Goal: Information Seeking & Learning: Learn about a topic

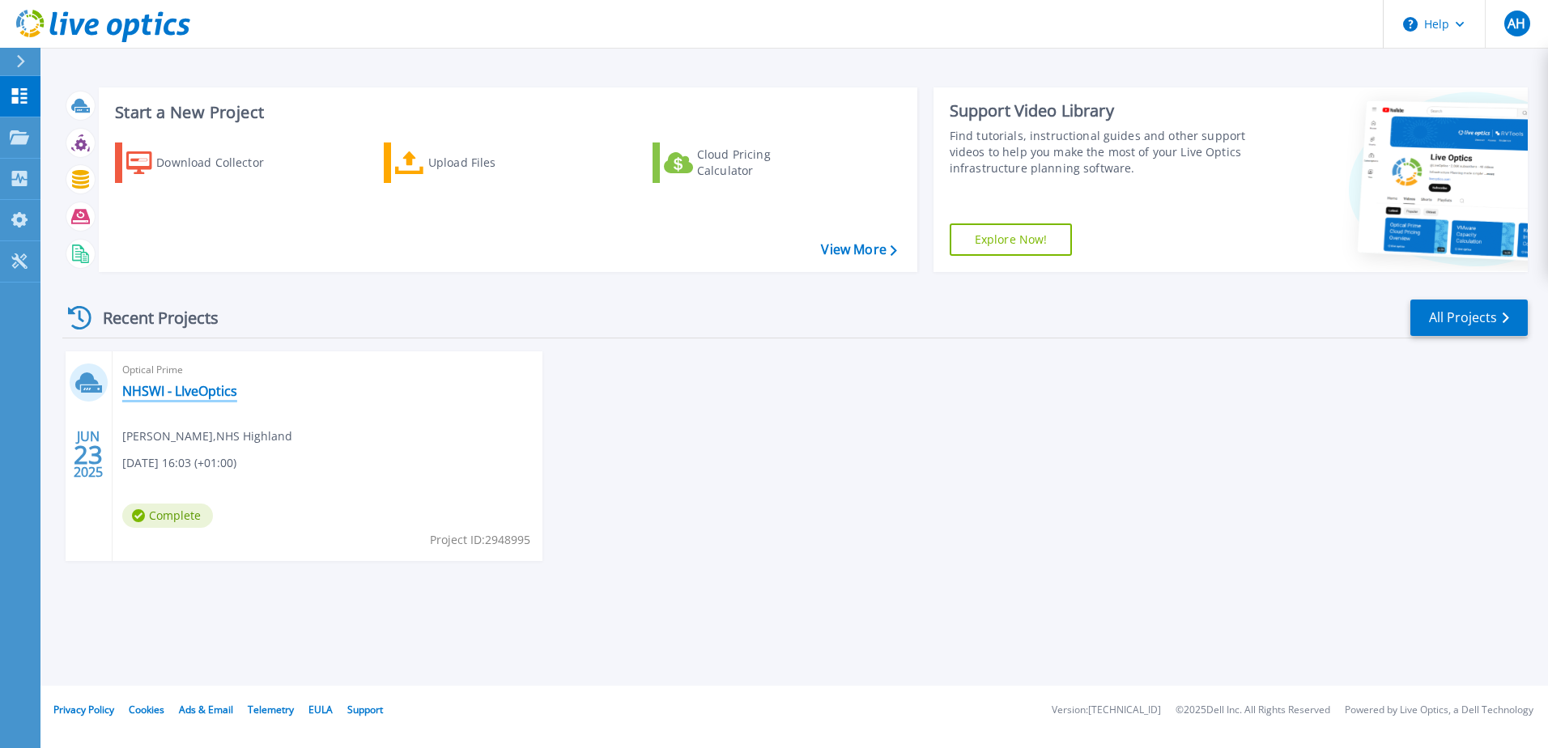
click at [175, 392] on link "NHSWI - LIveOptics" at bounding box center [179, 391] width 115 height 16
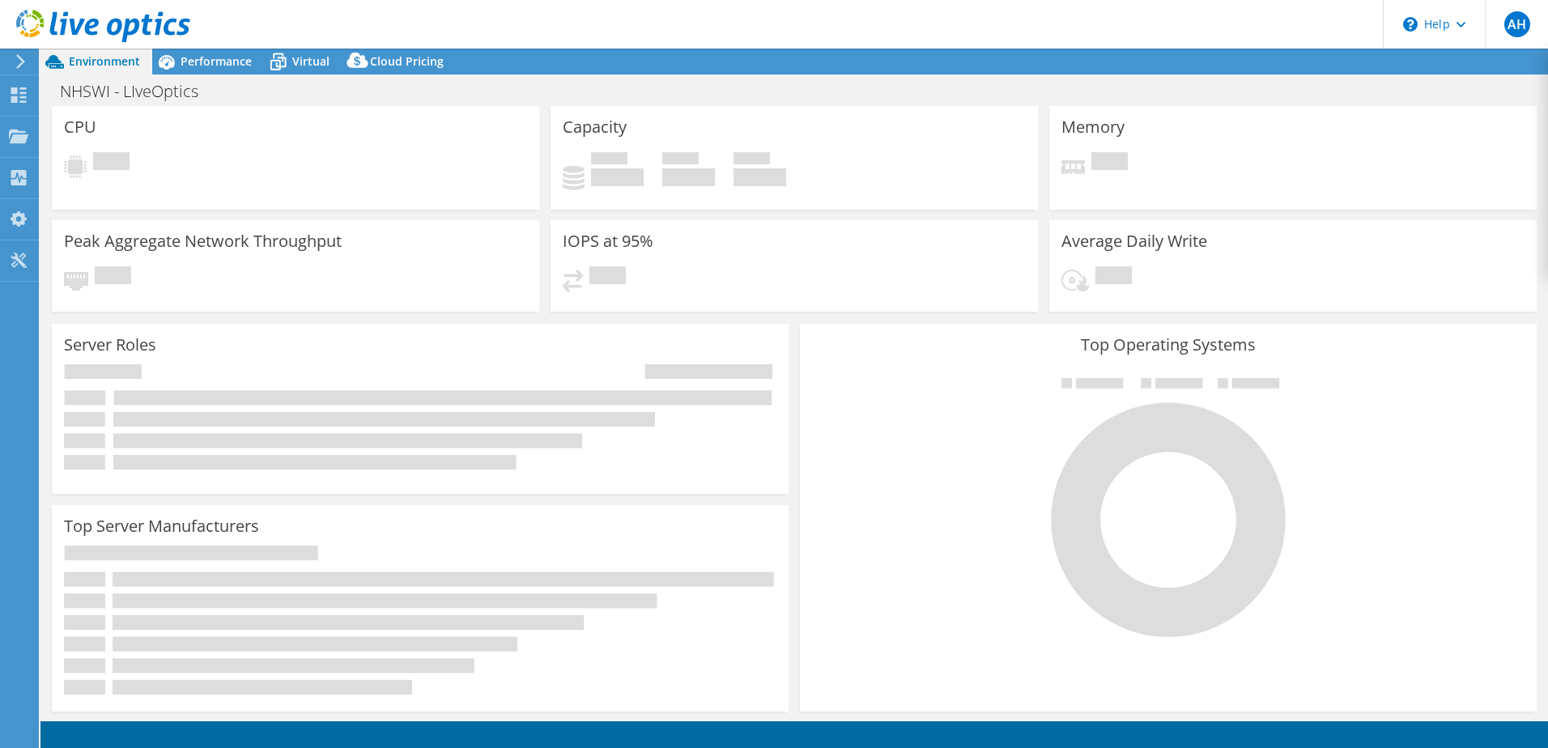
select select "EULondon"
select select "GBP"
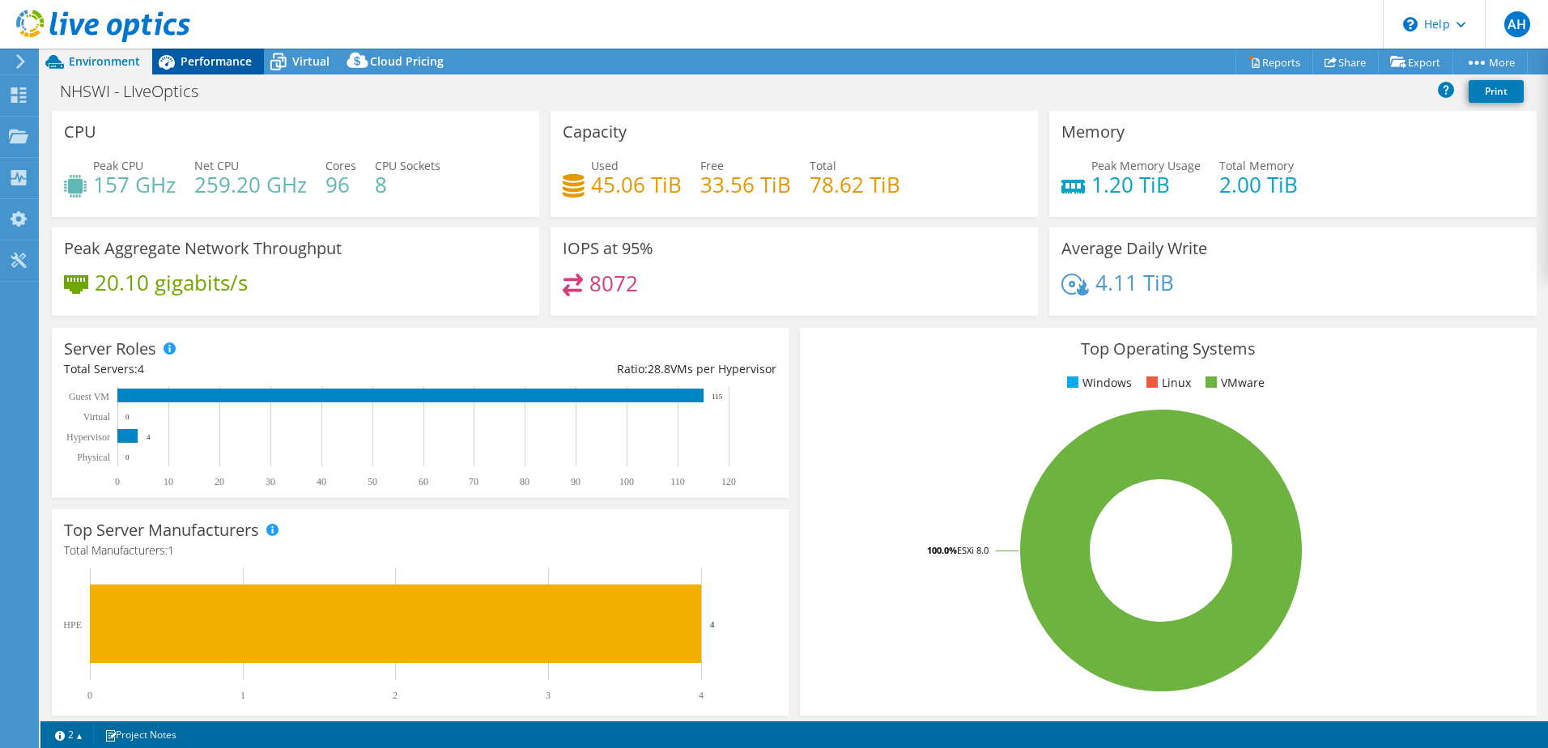
click at [214, 62] on span "Performance" at bounding box center [216, 60] width 71 height 15
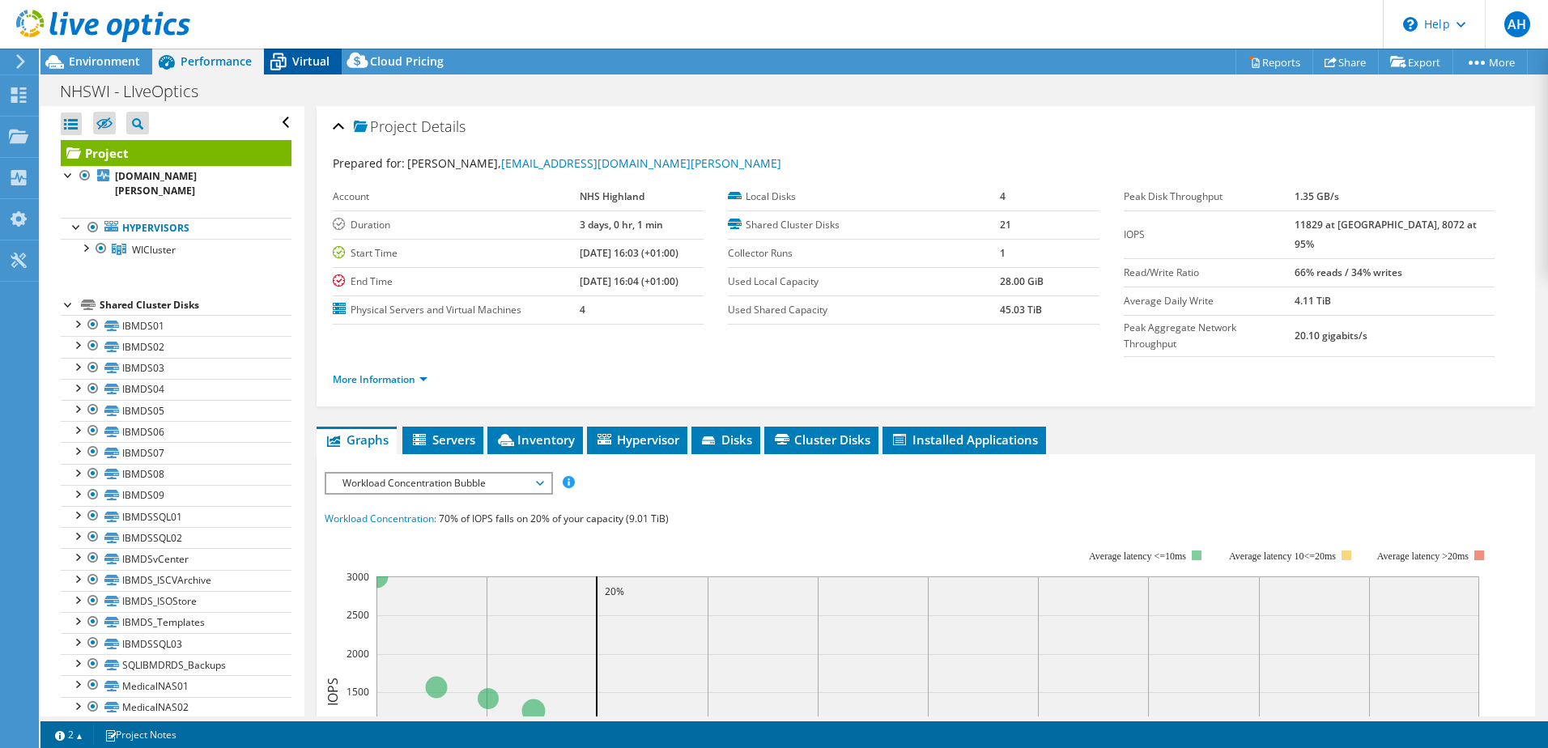
click at [293, 62] on span "Virtual" at bounding box center [310, 60] width 37 height 15
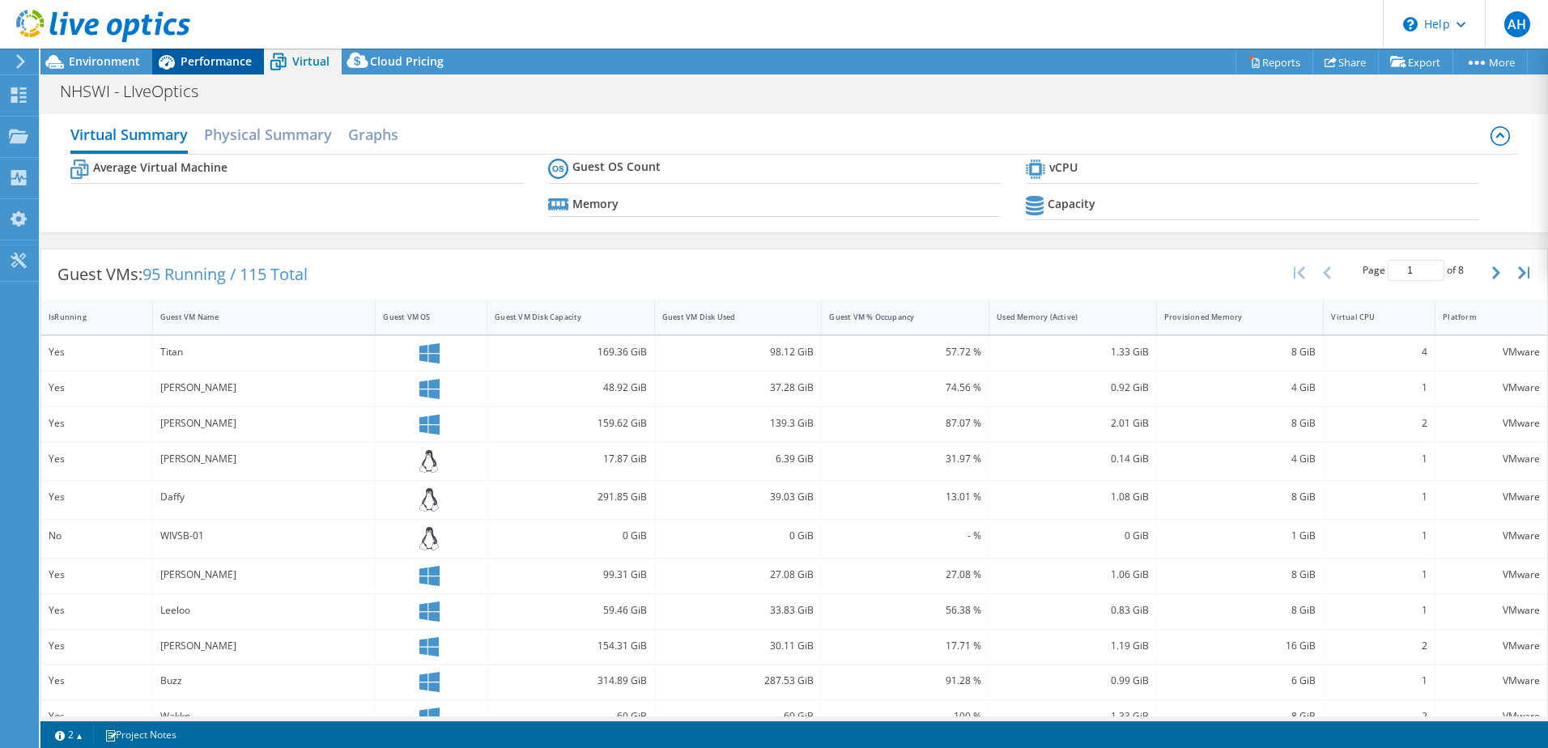
click at [209, 60] on span "Performance" at bounding box center [216, 60] width 71 height 15
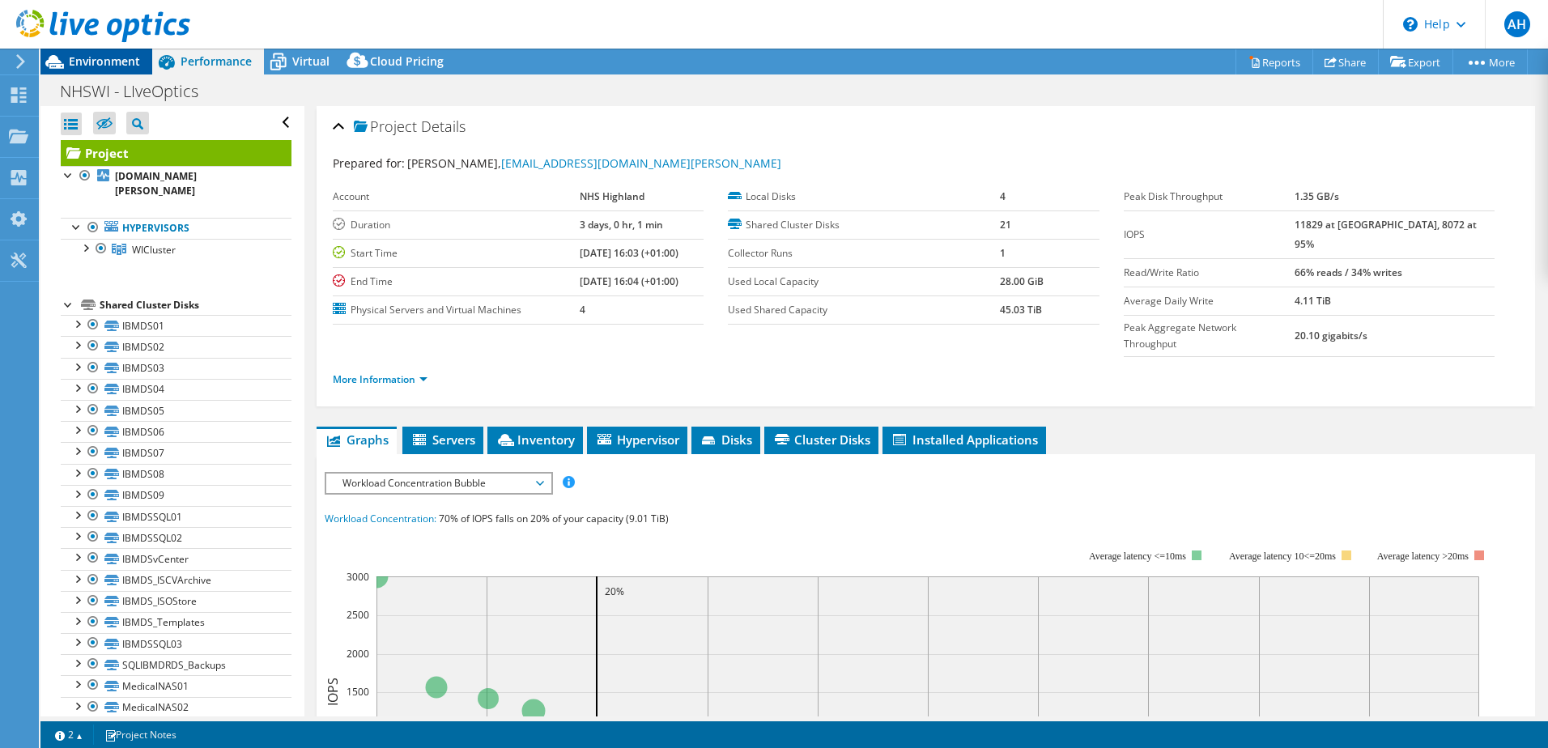
click at [113, 59] on span "Environment" at bounding box center [104, 60] width 71 height 15
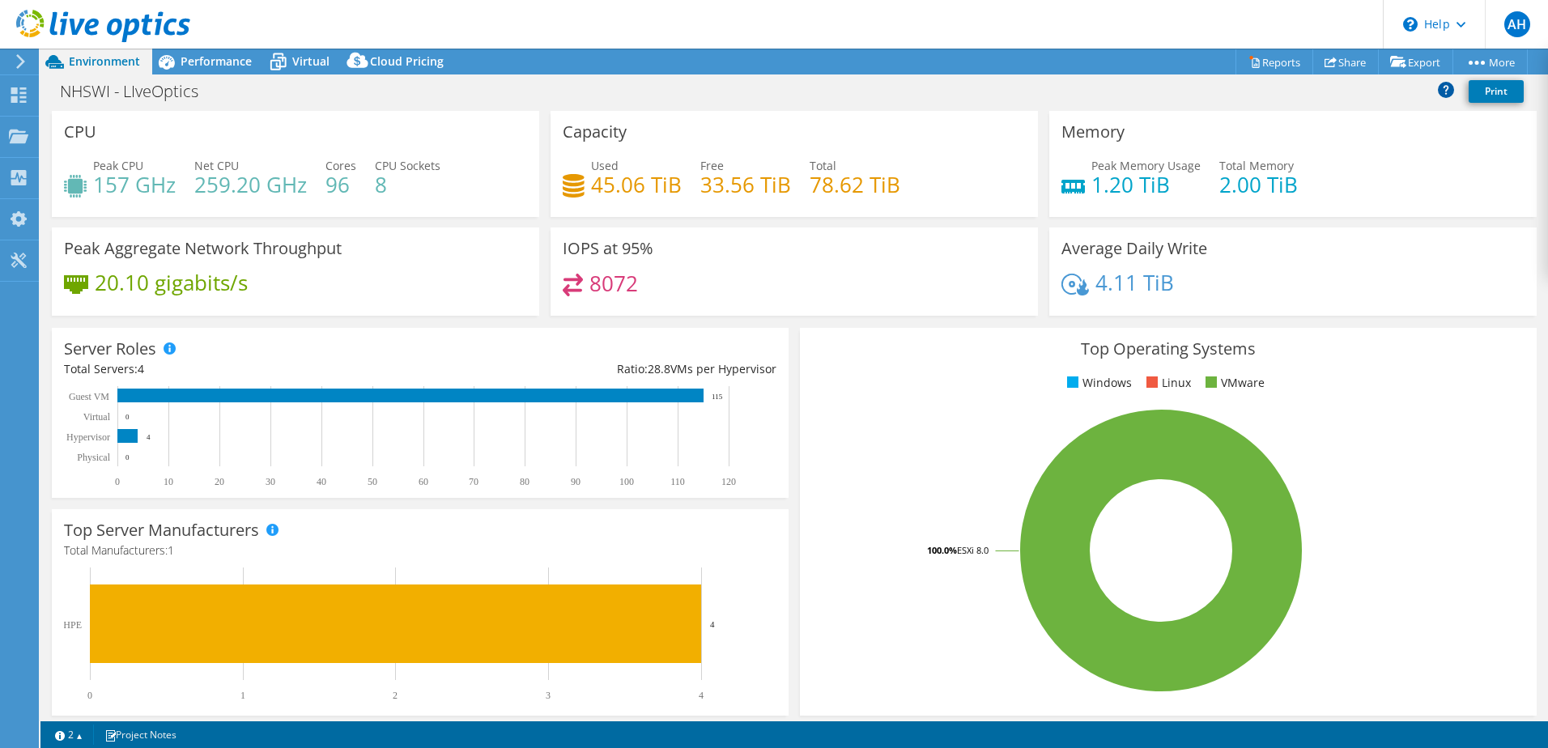
click at [1447, 90] on icon at bounding box center [1446, 90] width 16 height 16
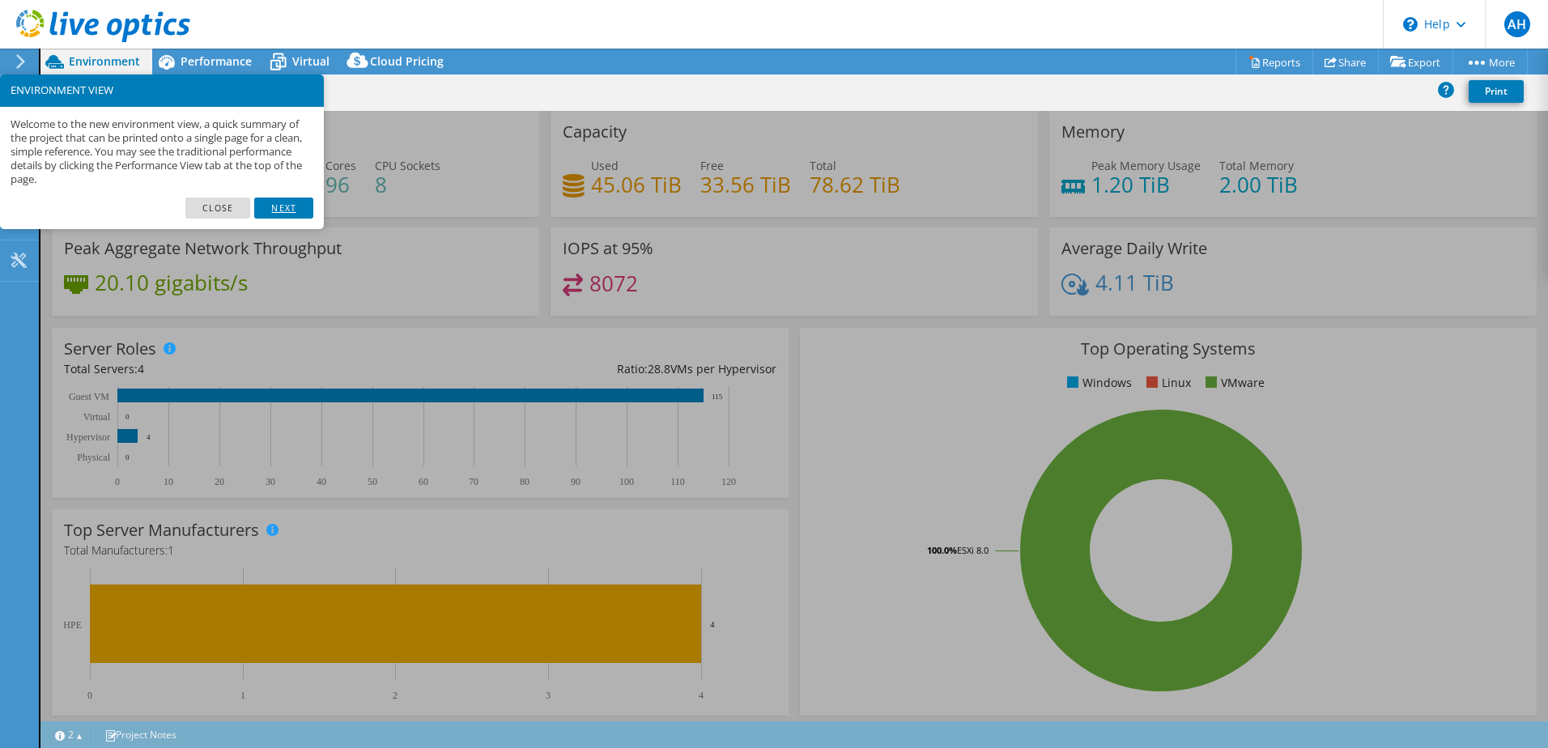
click at [288, 209] on link "Next" at bounding box center [283, 208] width 58 height 21
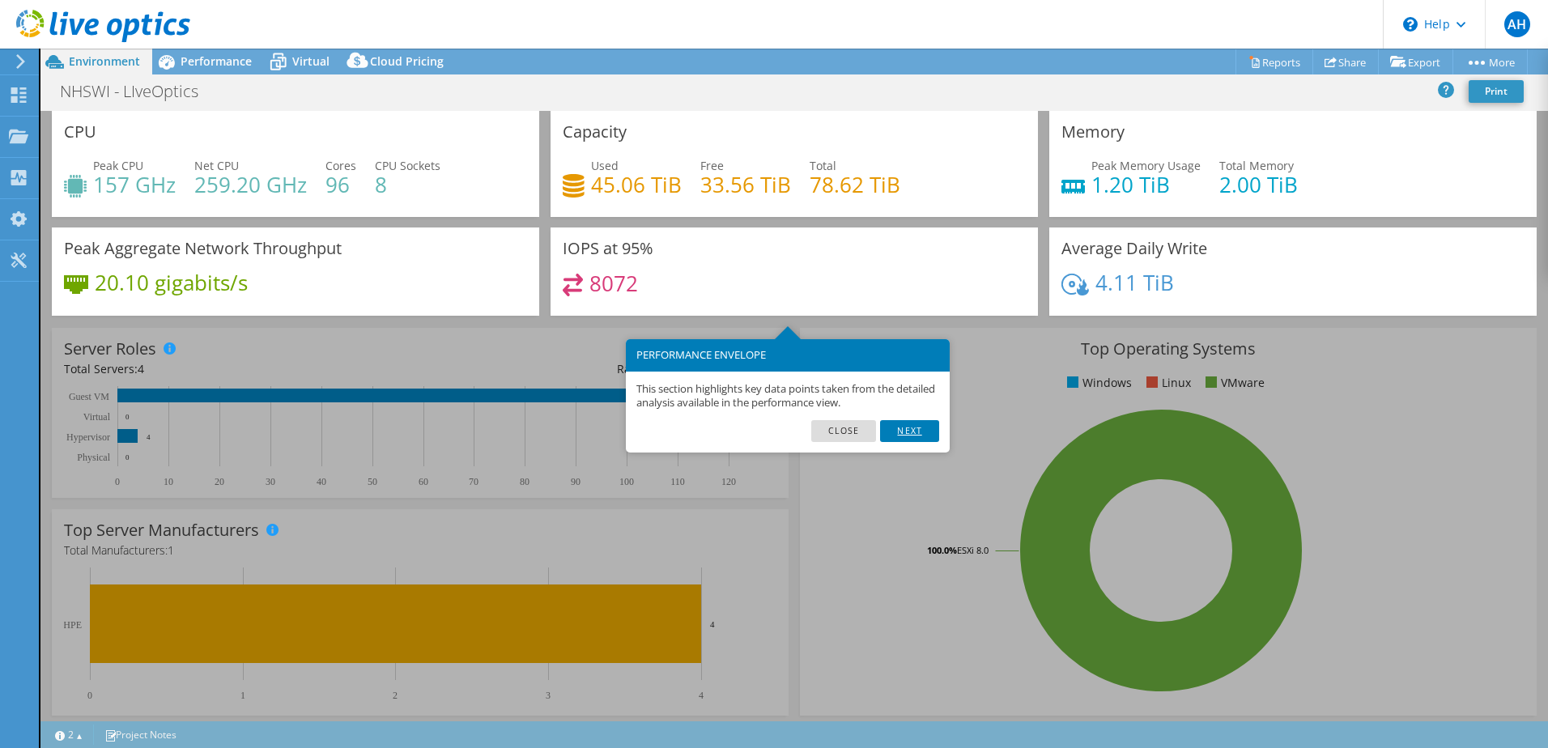
click at [914, 431] on link "Next" at bounding box center [909, 430] width 58 height 21
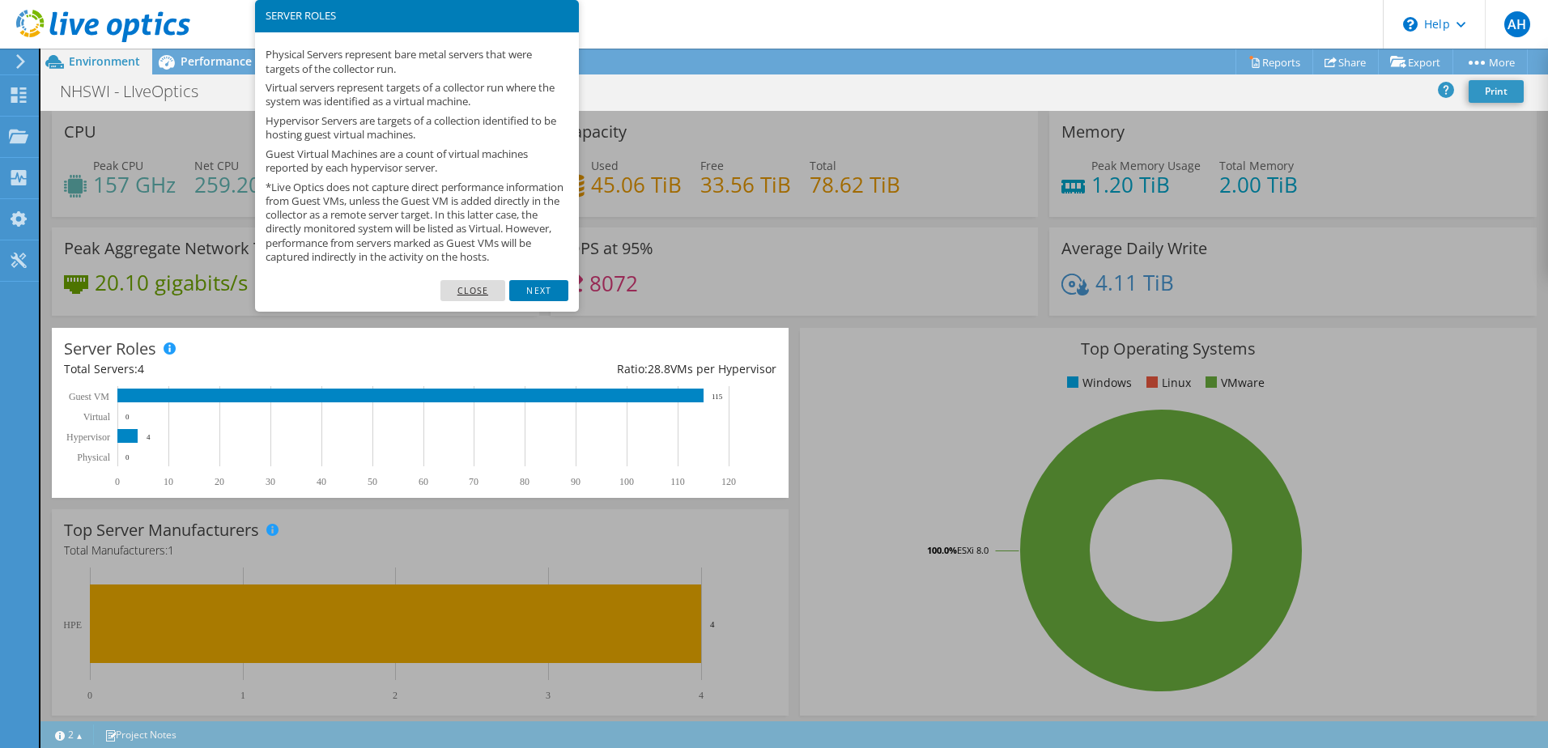
click at [473, 301] on link "Close" at bounding box center [474, 290] width 66 height 21
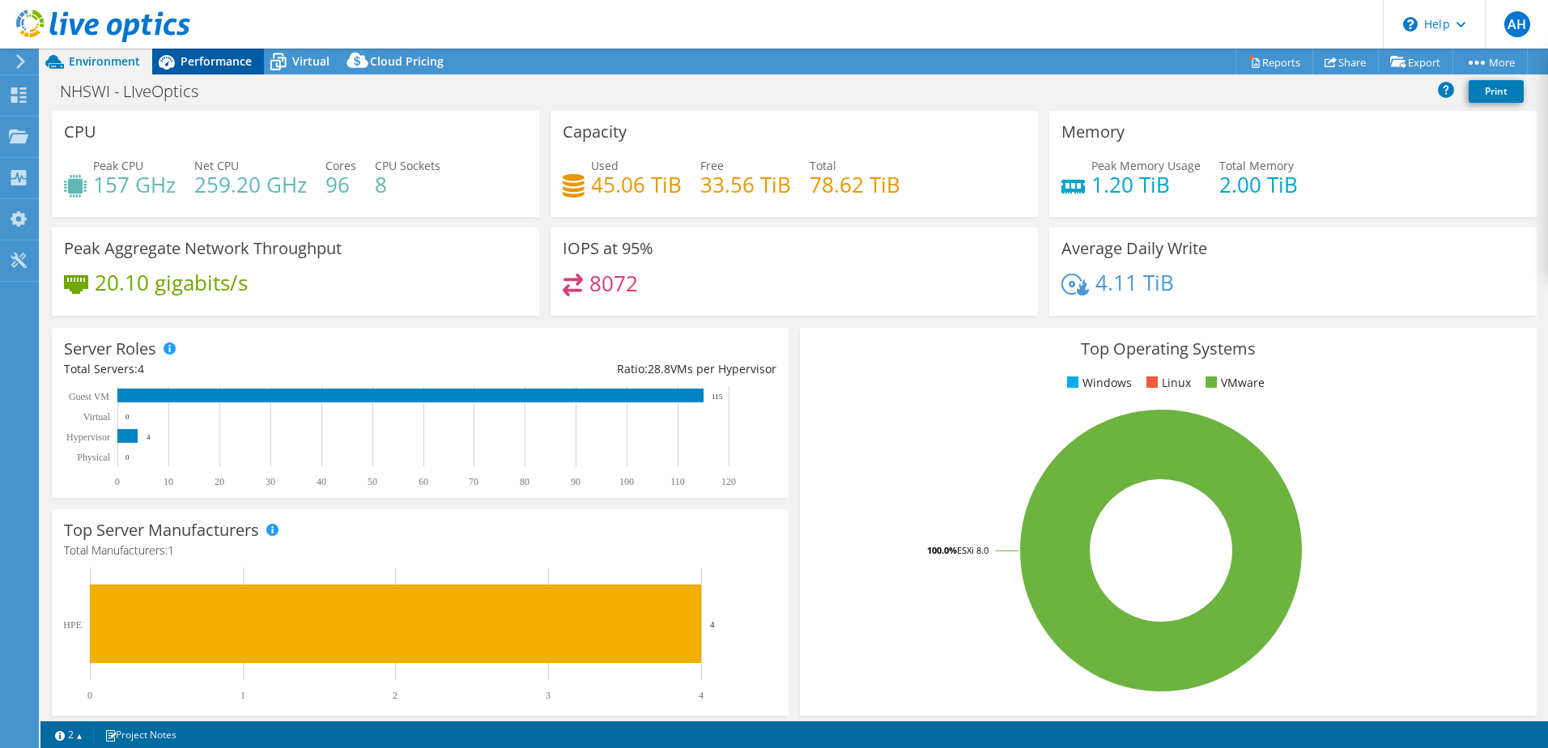
click at [202, 57] on span "Performance" at bounding box center [216, 60] width 71 height 15
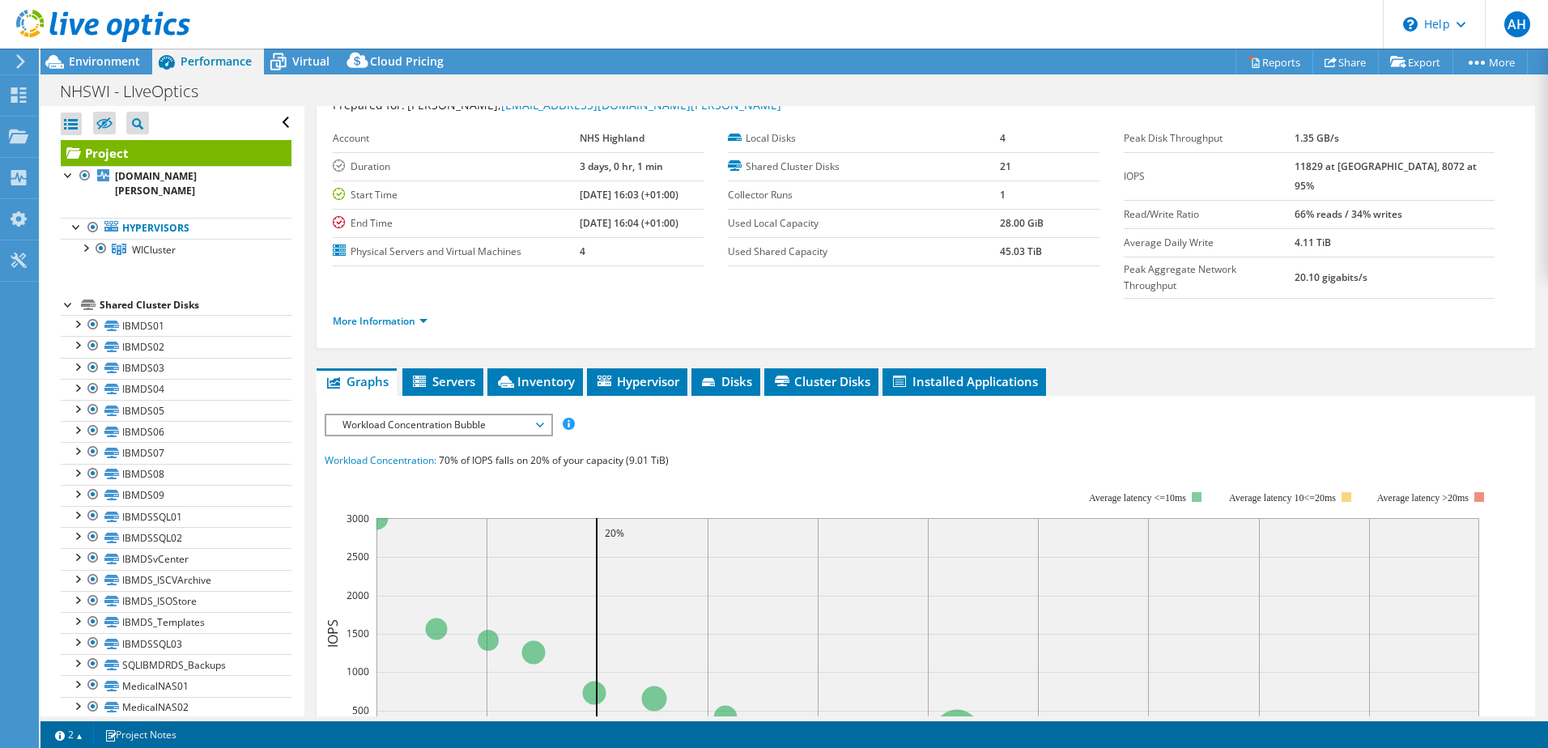
scroll to position [81, 0]
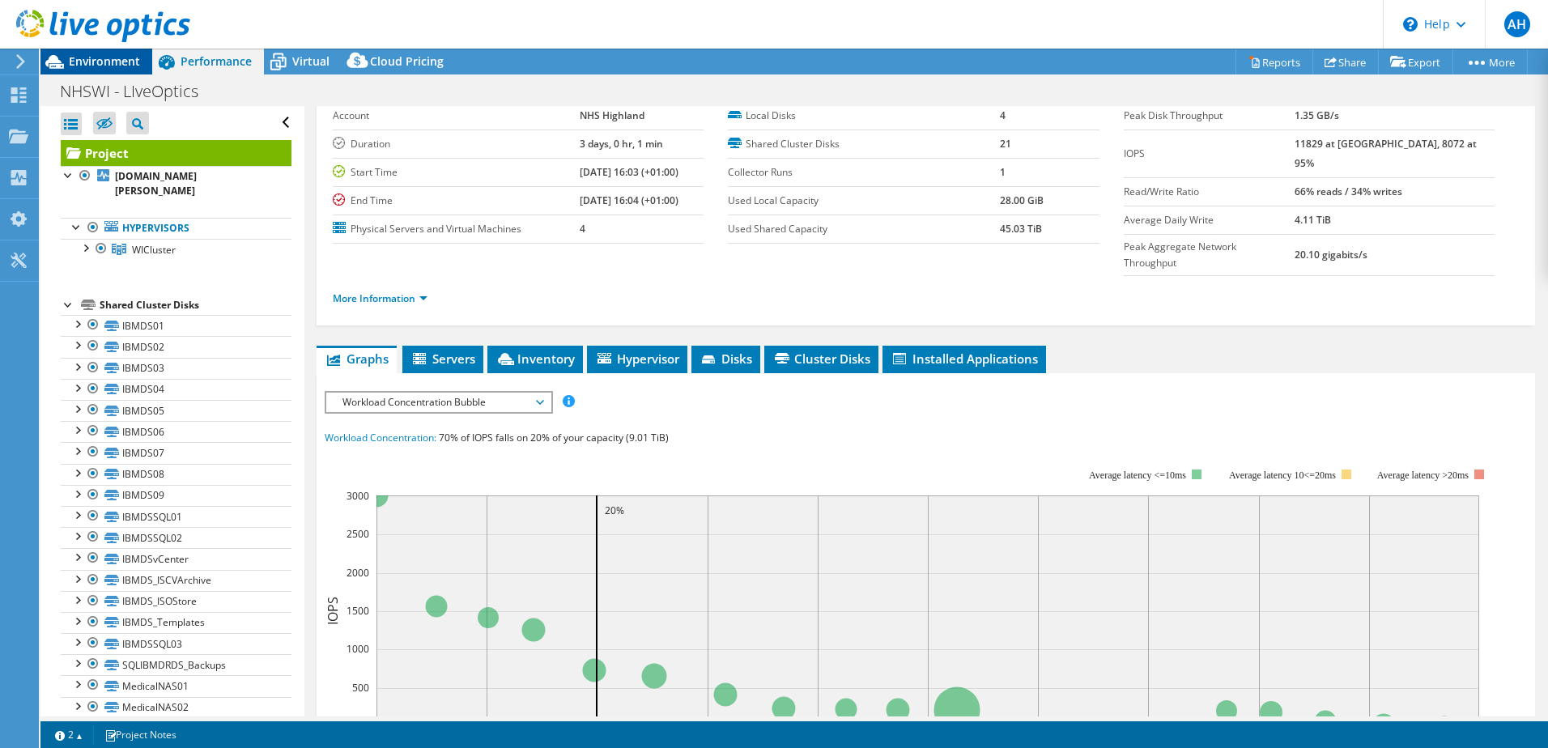
click at [102, 57] on span "Environment" at bounding box center [104, 60] width 71 height 15
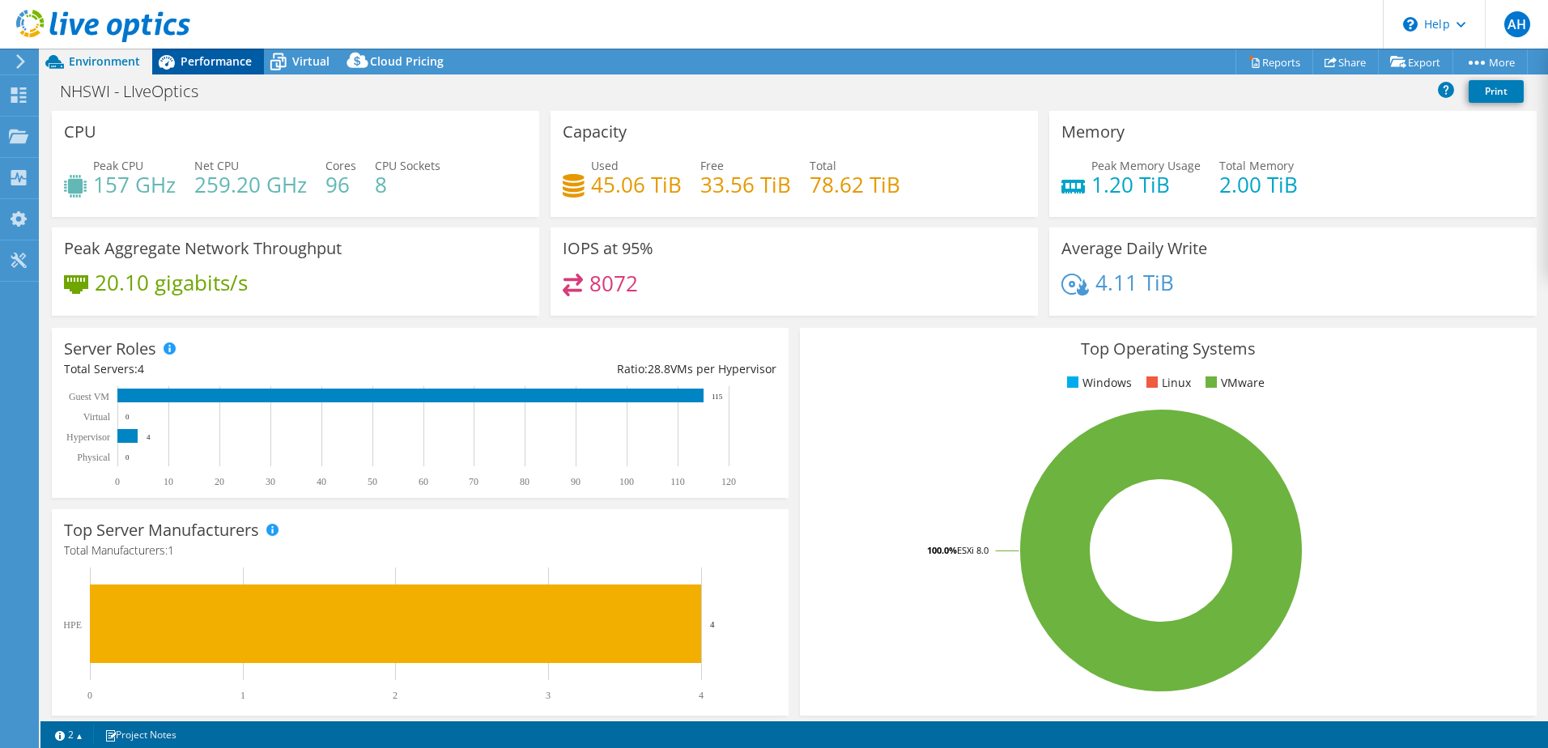
click at [213, 67] on span "Performance" at bounding box center [216, 60] width 71 height 15
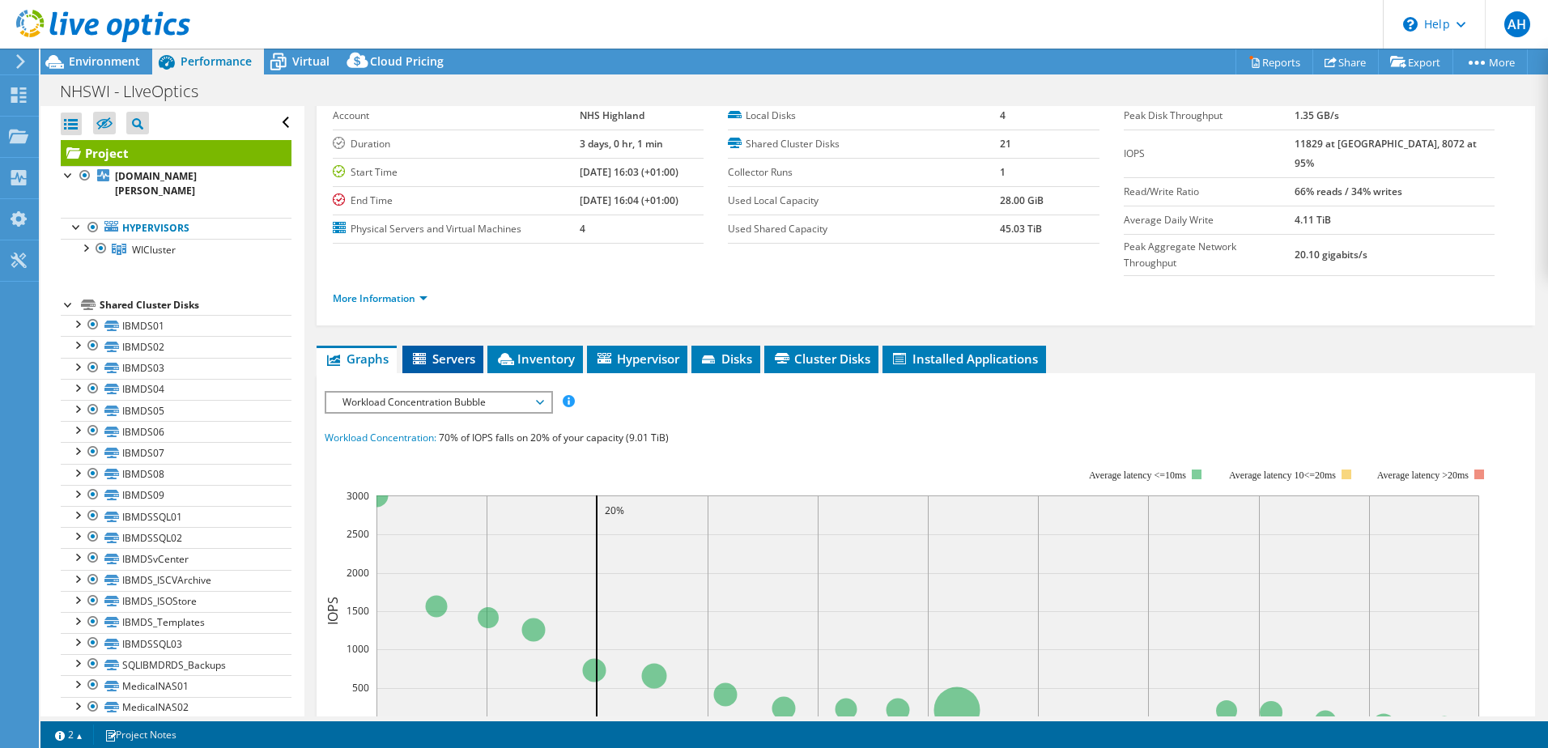
click at [439, 351] on span "Servers" at bounding box center [443, 359] width 65 height 16
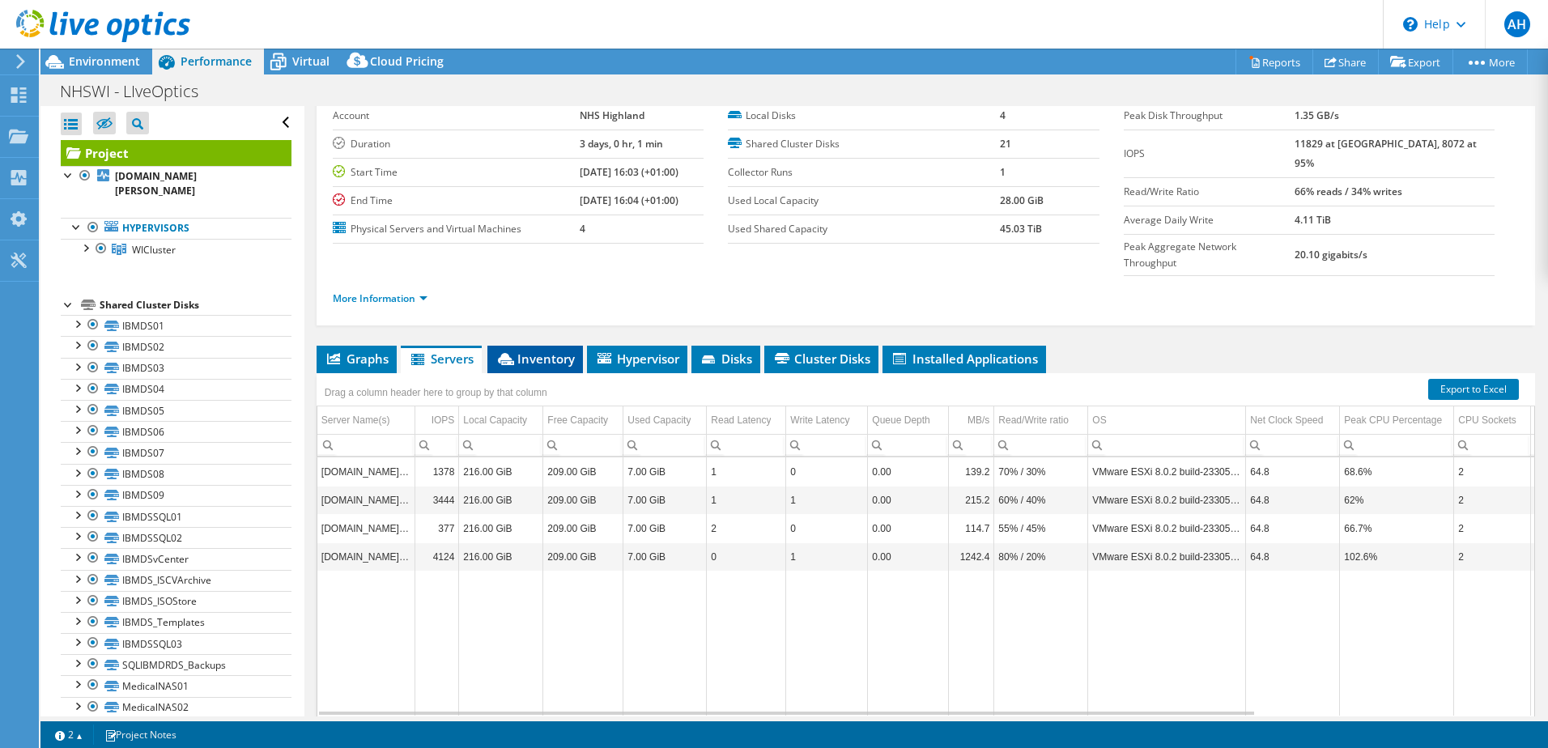
click at [526, 351] on span "Inventory" at bounding box center [535, 359] width 79 height 16
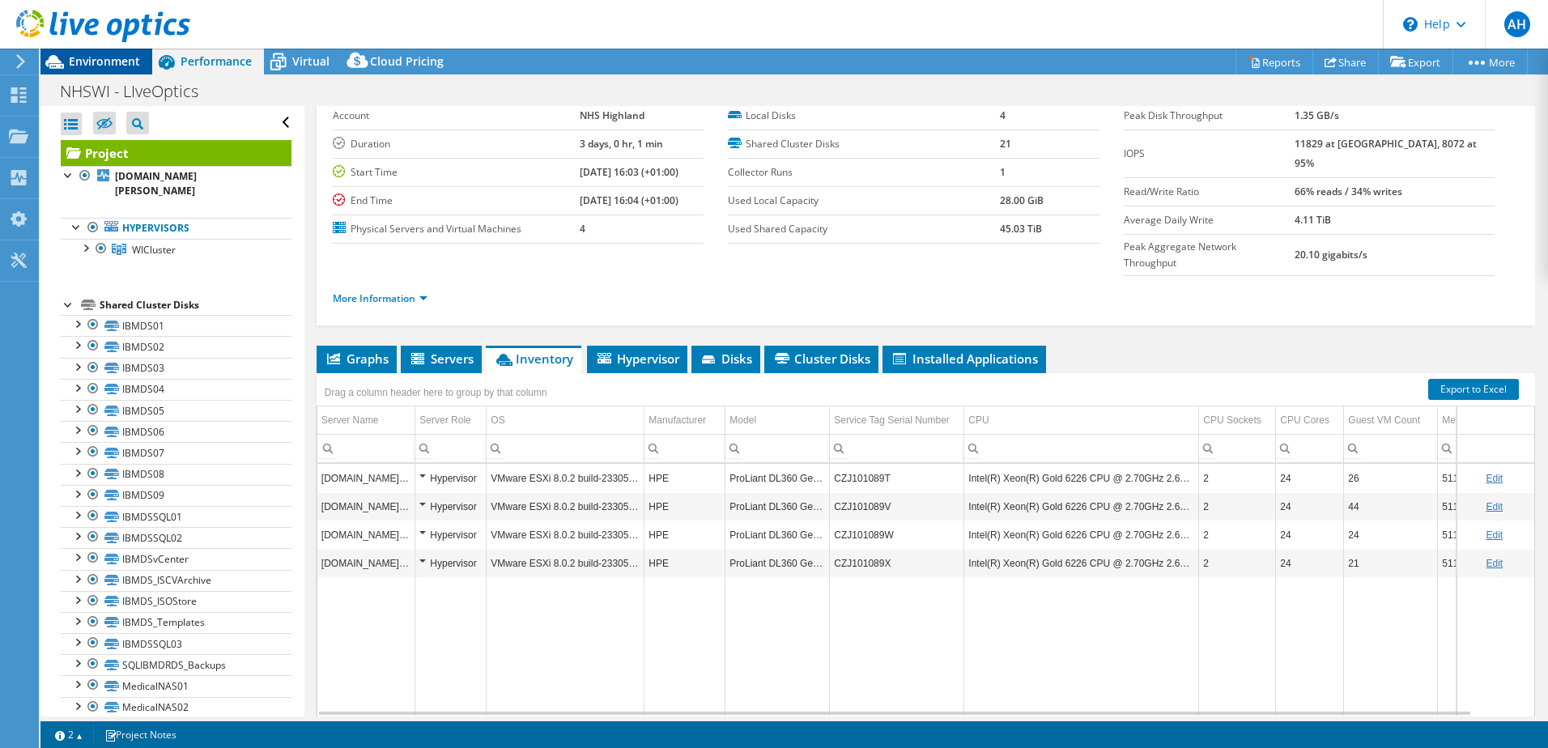
click at [107, 58] on span "Environment" at bounding box center [104, 60] width 71 height 15
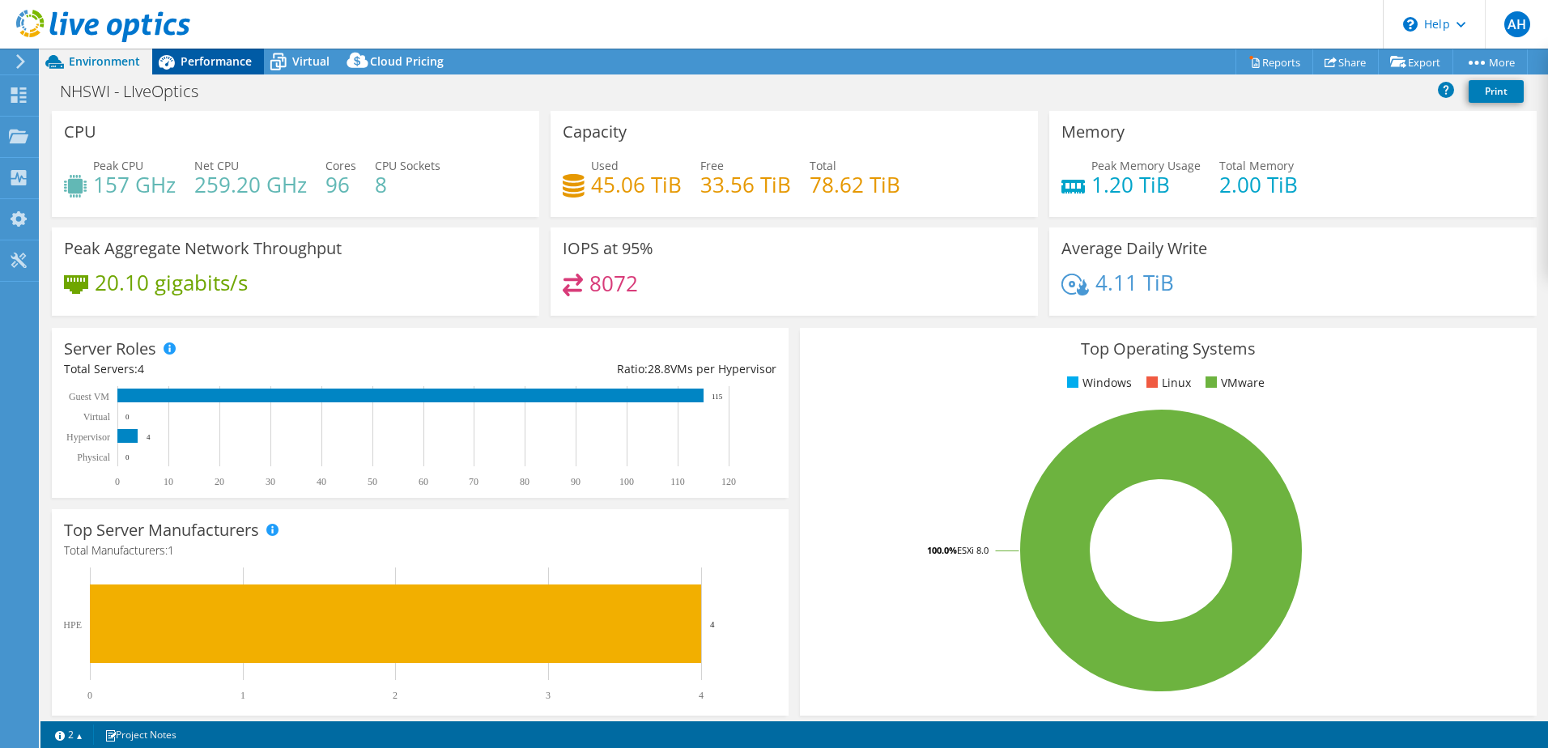
click at [223, 53] on span "Performance" at bounding box center [216, 60] width 71 height 15
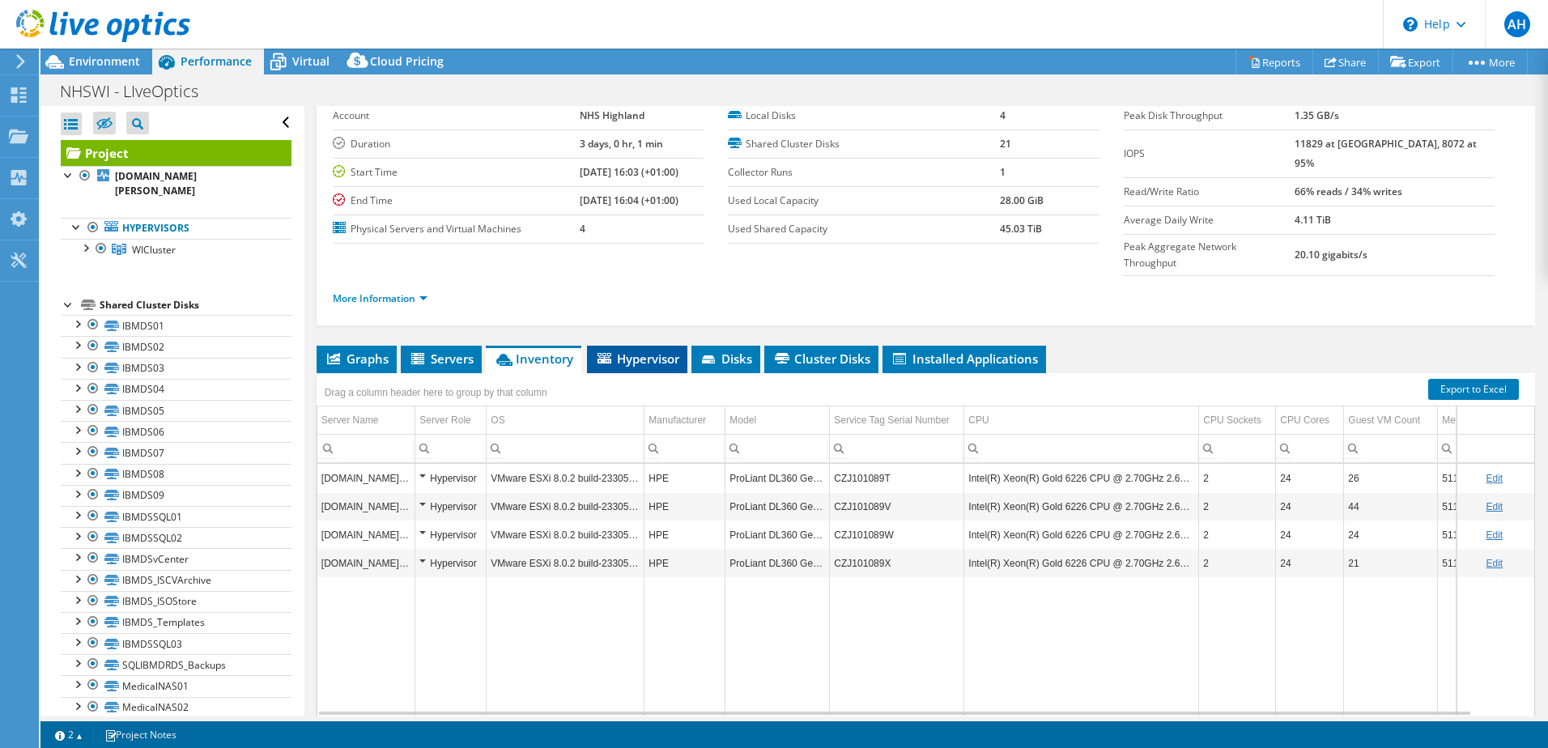
click at [618, 351] on span "Hypervisor" at bounding box center [637, 359] width 84 height 16
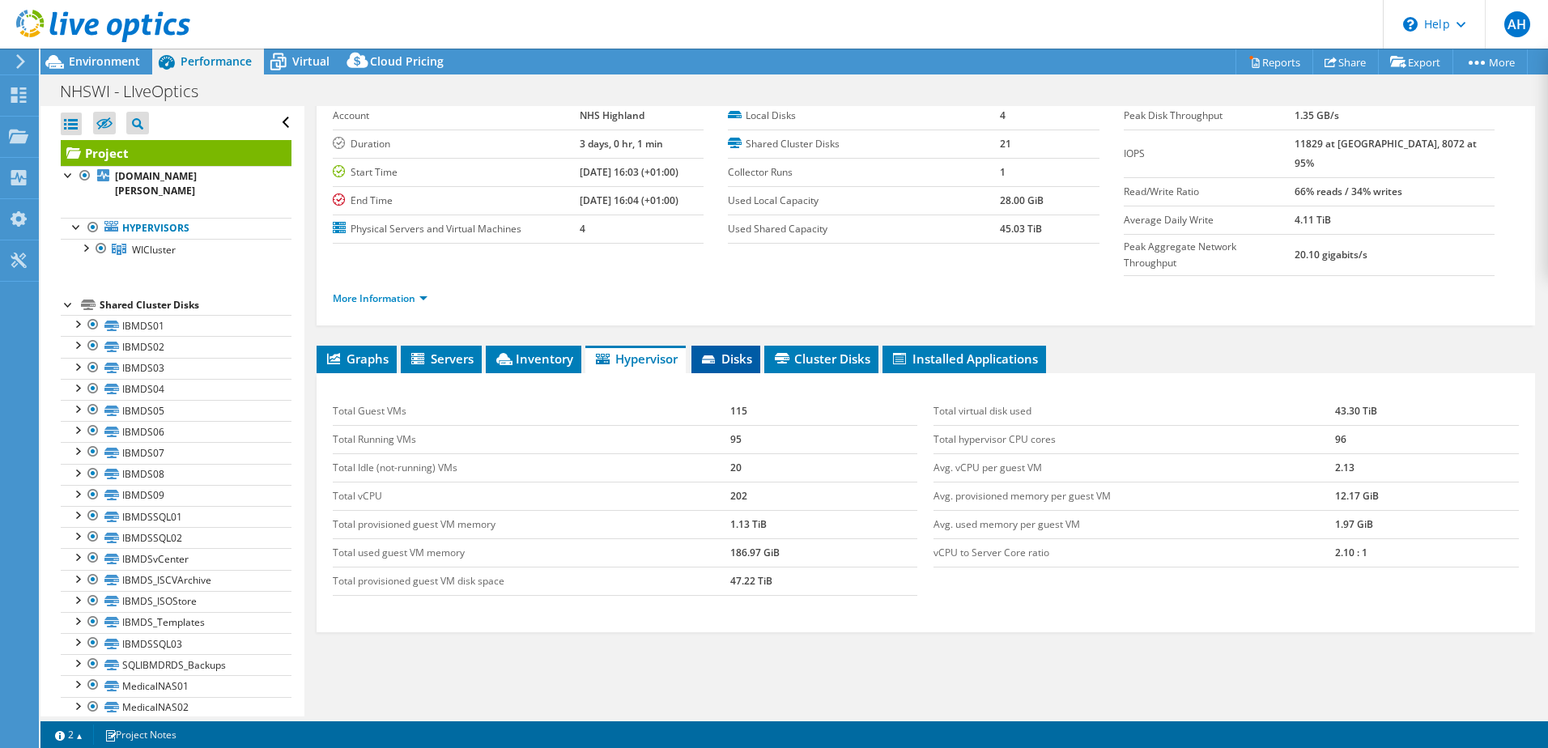
click at [739, 351] on span "Disks" at bounding box center [726, 359] width 53 height 16
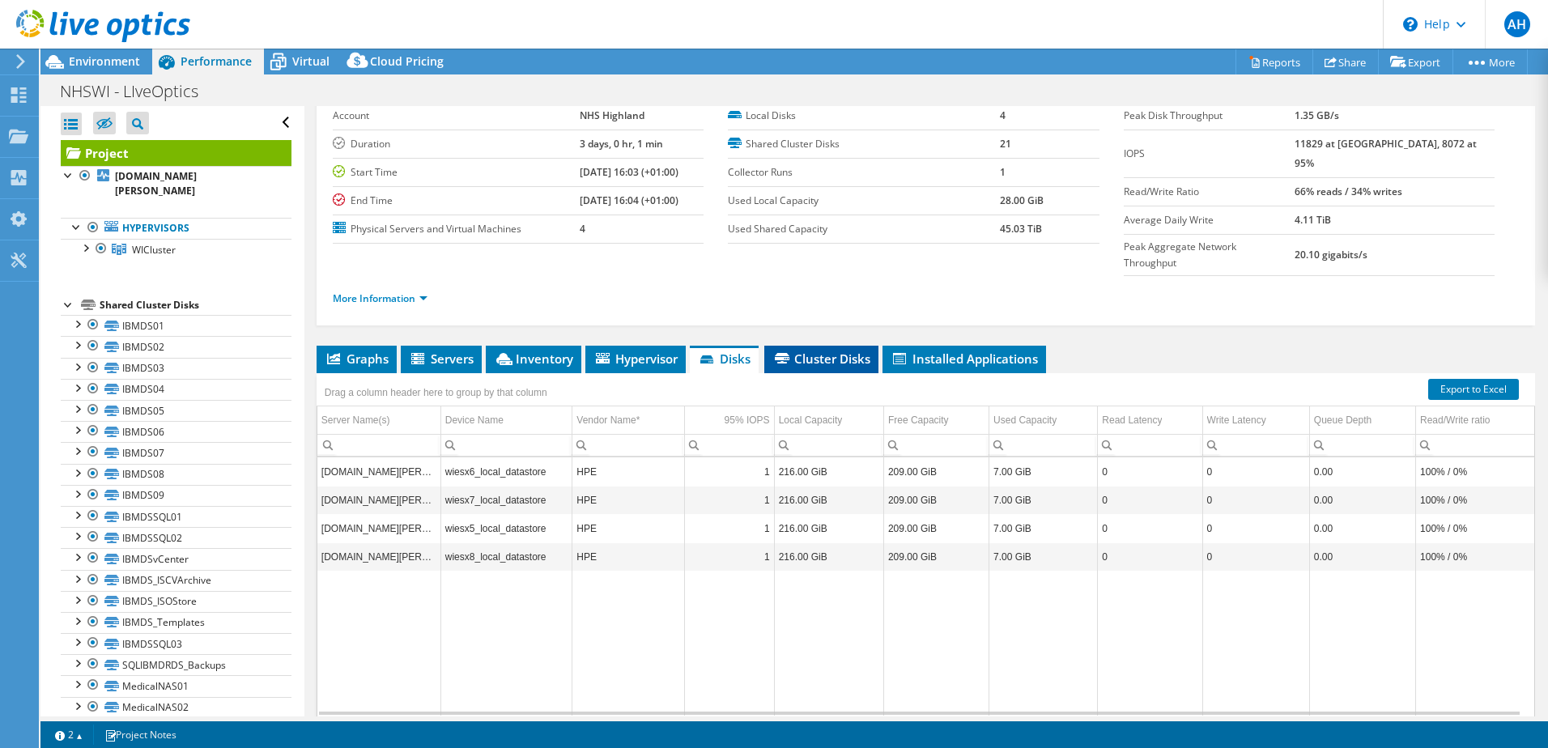
click at [807, 351] on span "Cluster Disks" at bounding box center [822, 359] width 98 height 16
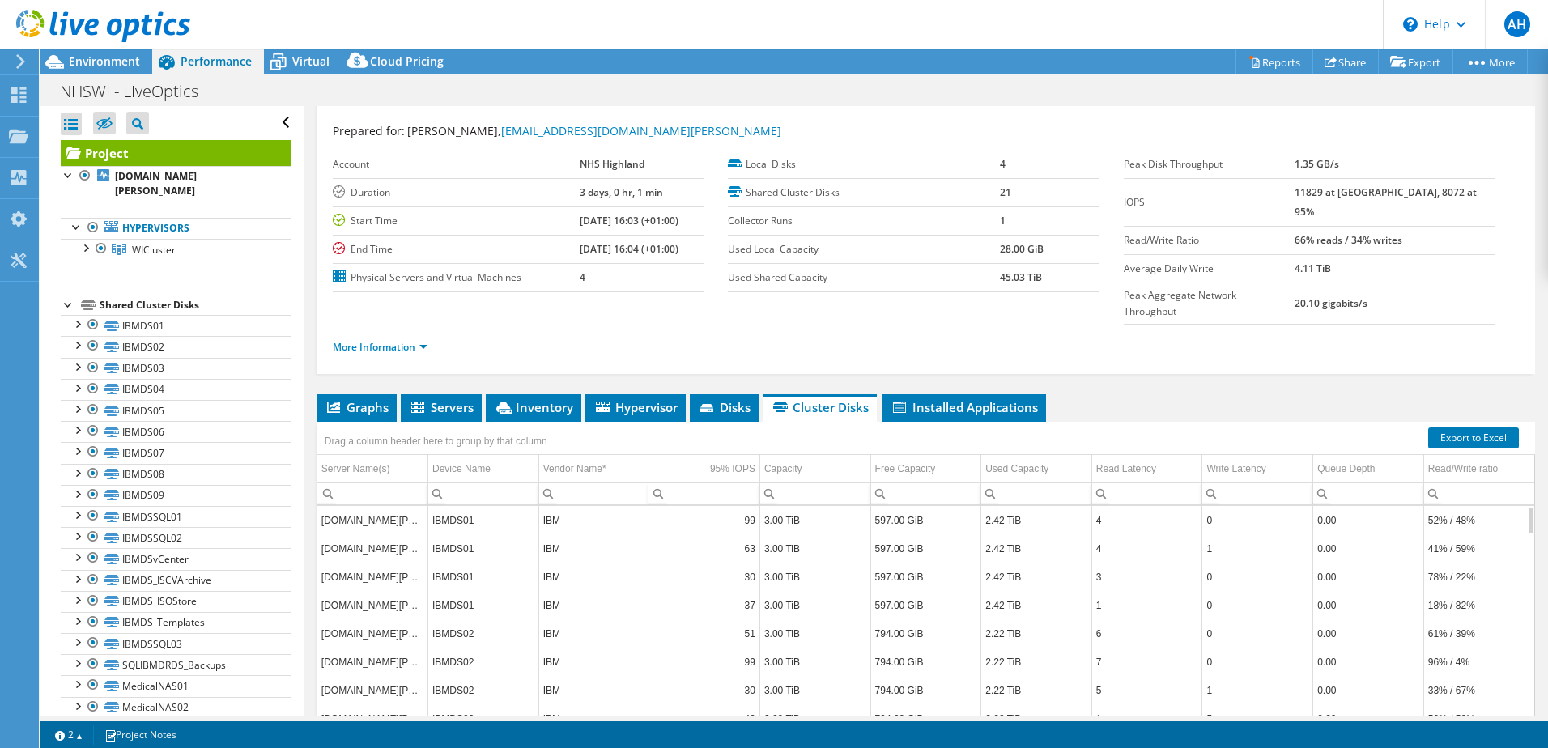
scroll to position [30, 0]
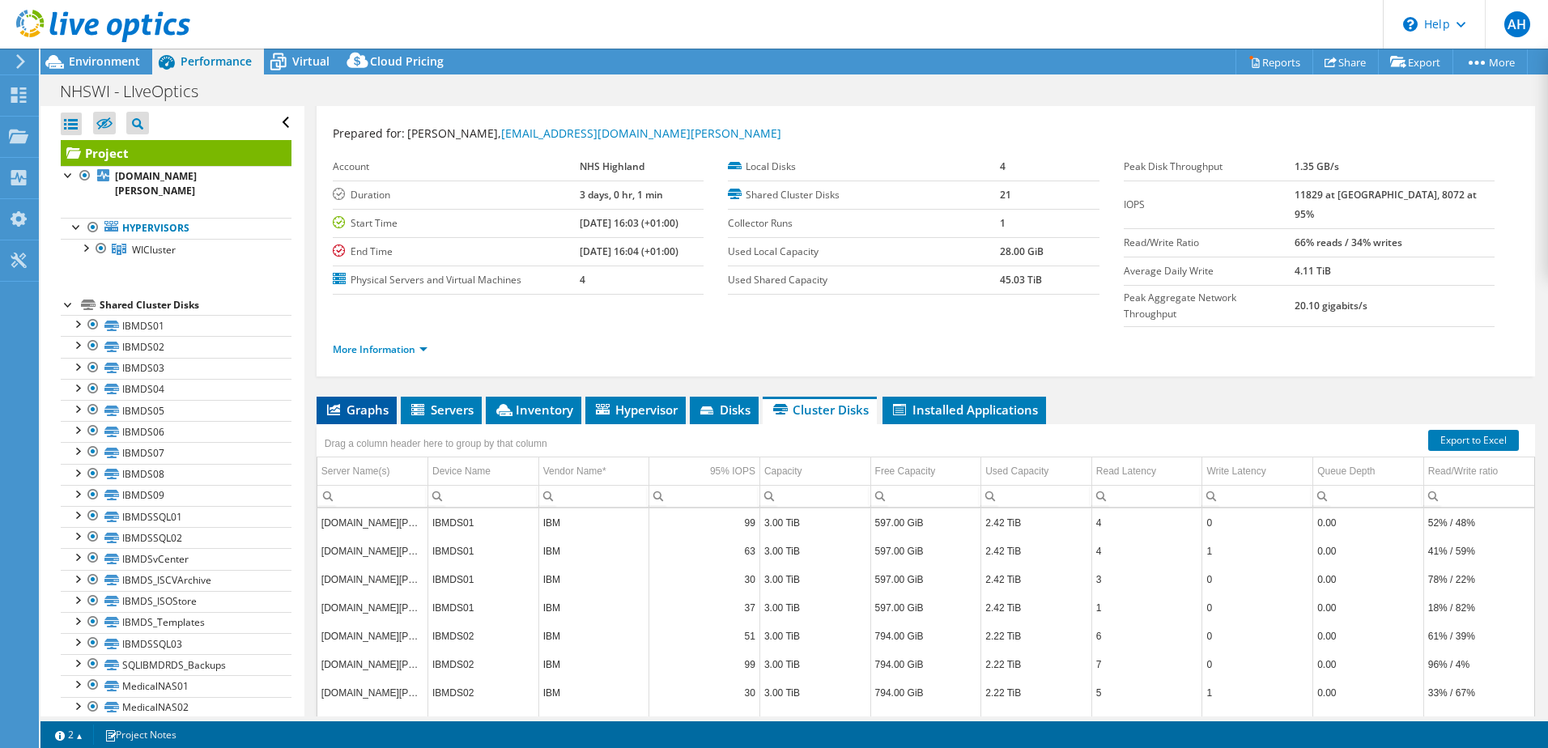
click at [375, 402] on span "Graphs" at bounding box center [357, 410] width 64 height 16
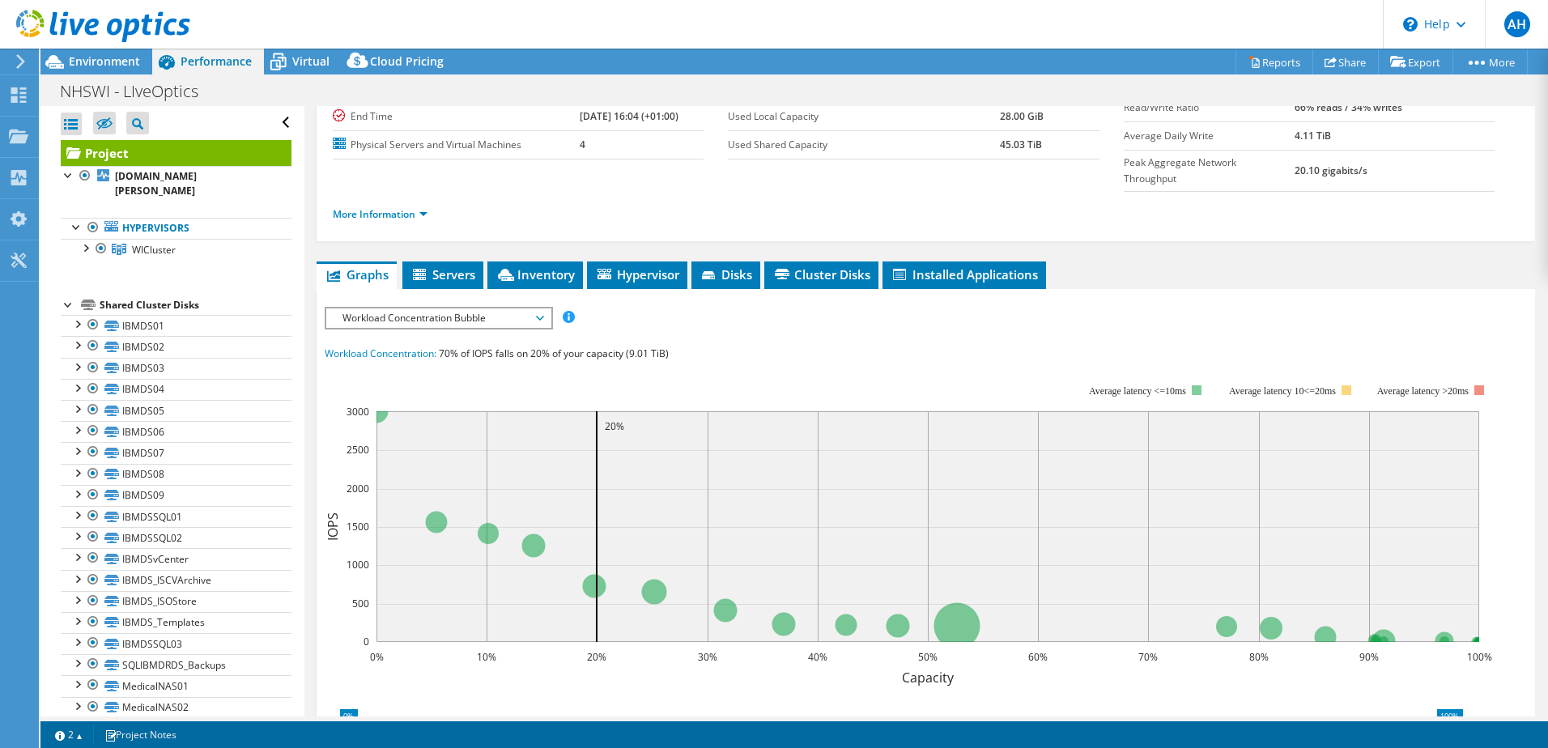
scroll to position [192, 0]
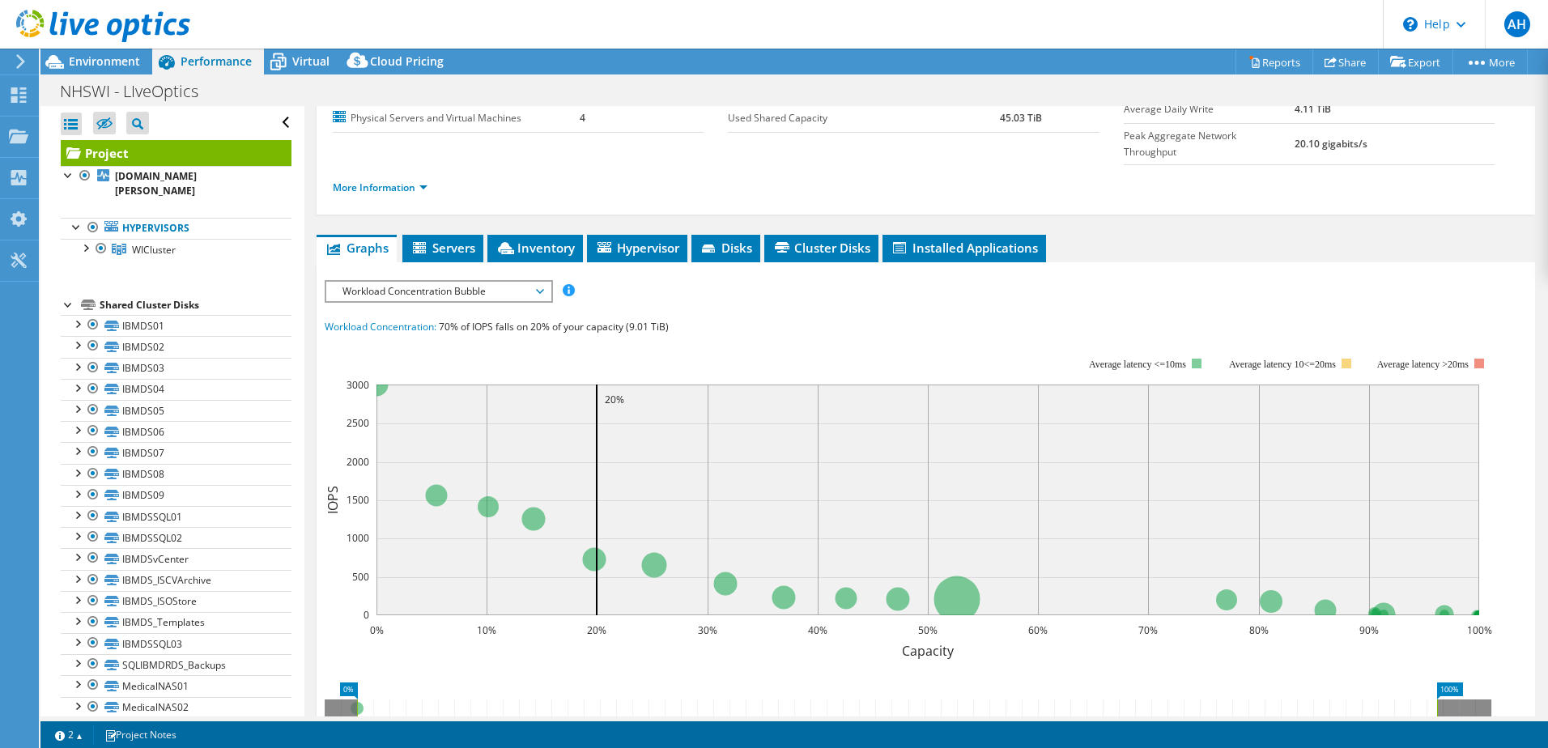
click at [541, 282] on span "Workload Concentration Bubble" at bounding box center [438, 291] width 208 height 19
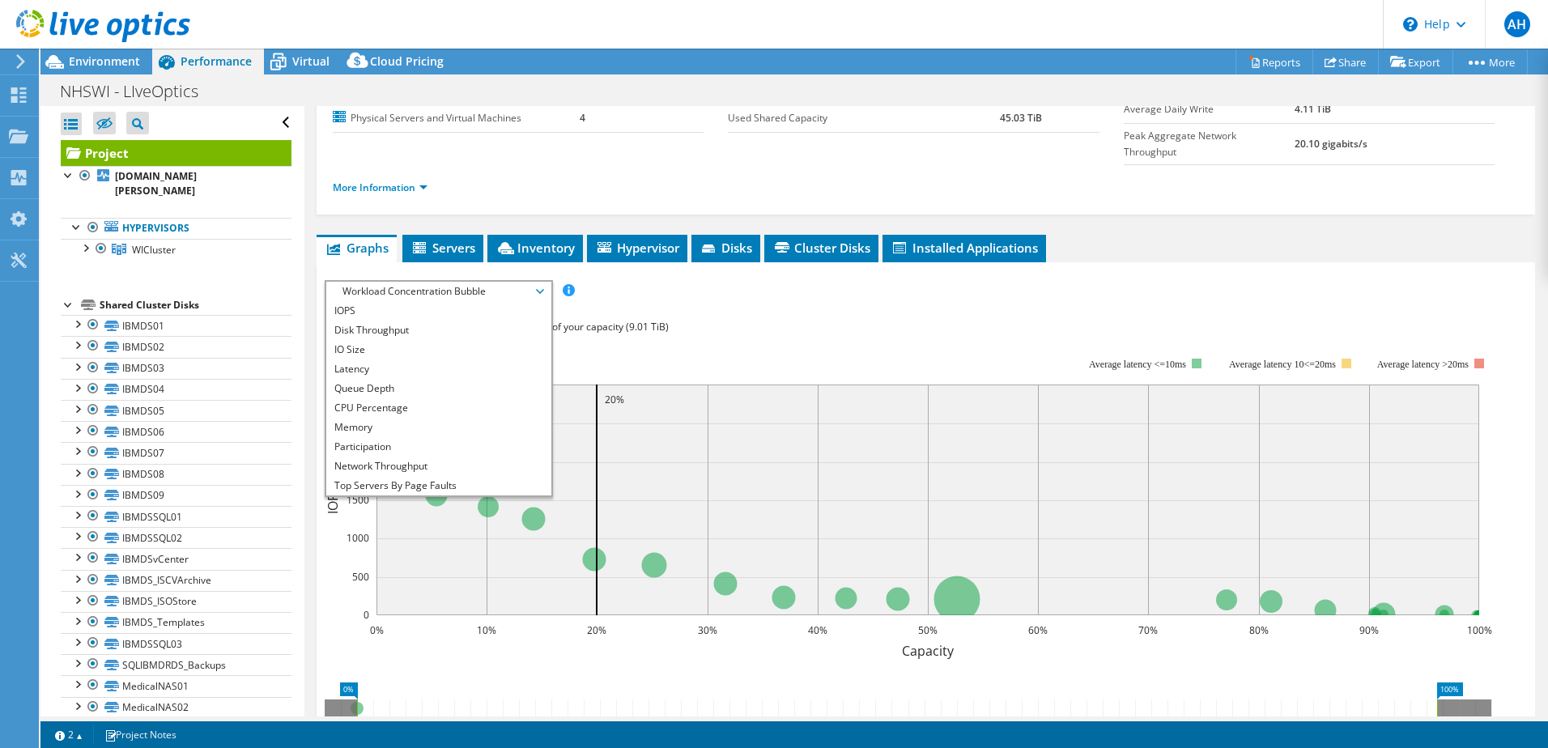
click at [720, 318] on div "Workload Concentration: 70% of IOPS falls on 20% of your capacity (9.01 TiB)" at bounding box center [926, 327] width 1203 height 18
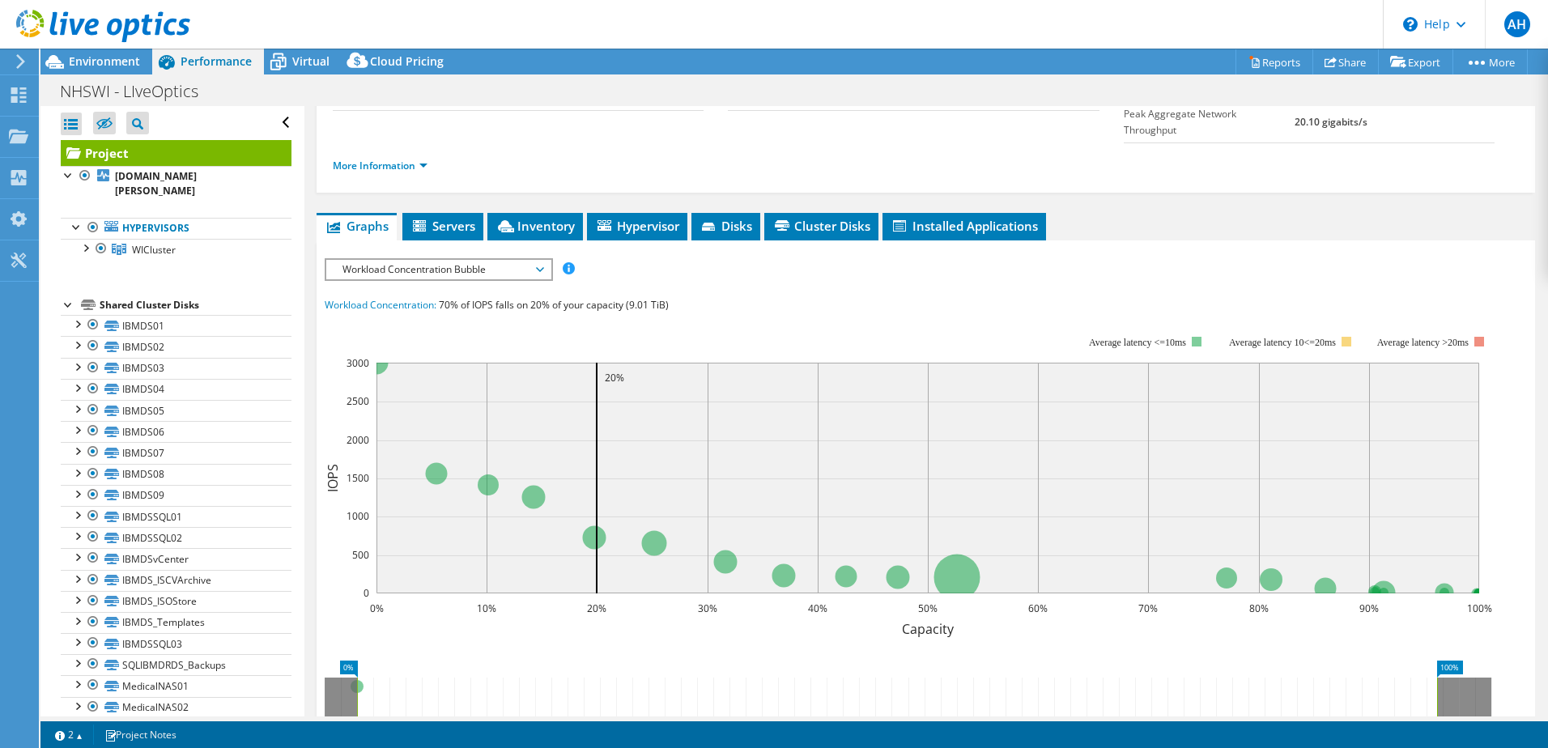
scroll to position [191, 0]
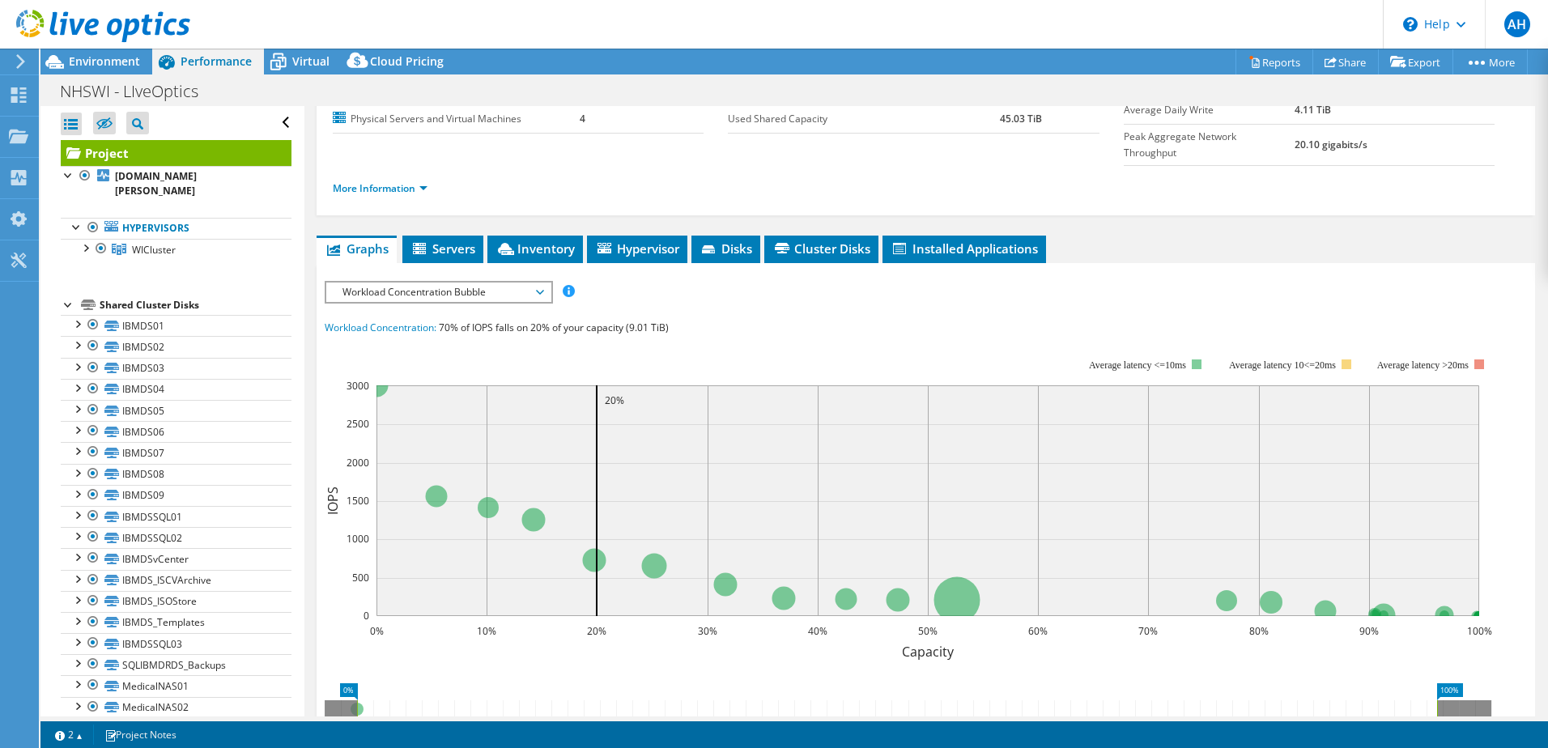
click at [850, 319] on div "Workload Concentration: 70% of IOPS falls on 20% of your capacity (9.01 TiB)" at bounding box center [926, 328] width 1203 height 18
click at [114, 67] on span "Environment" at bounding box center [104, 60] width 71 height 15
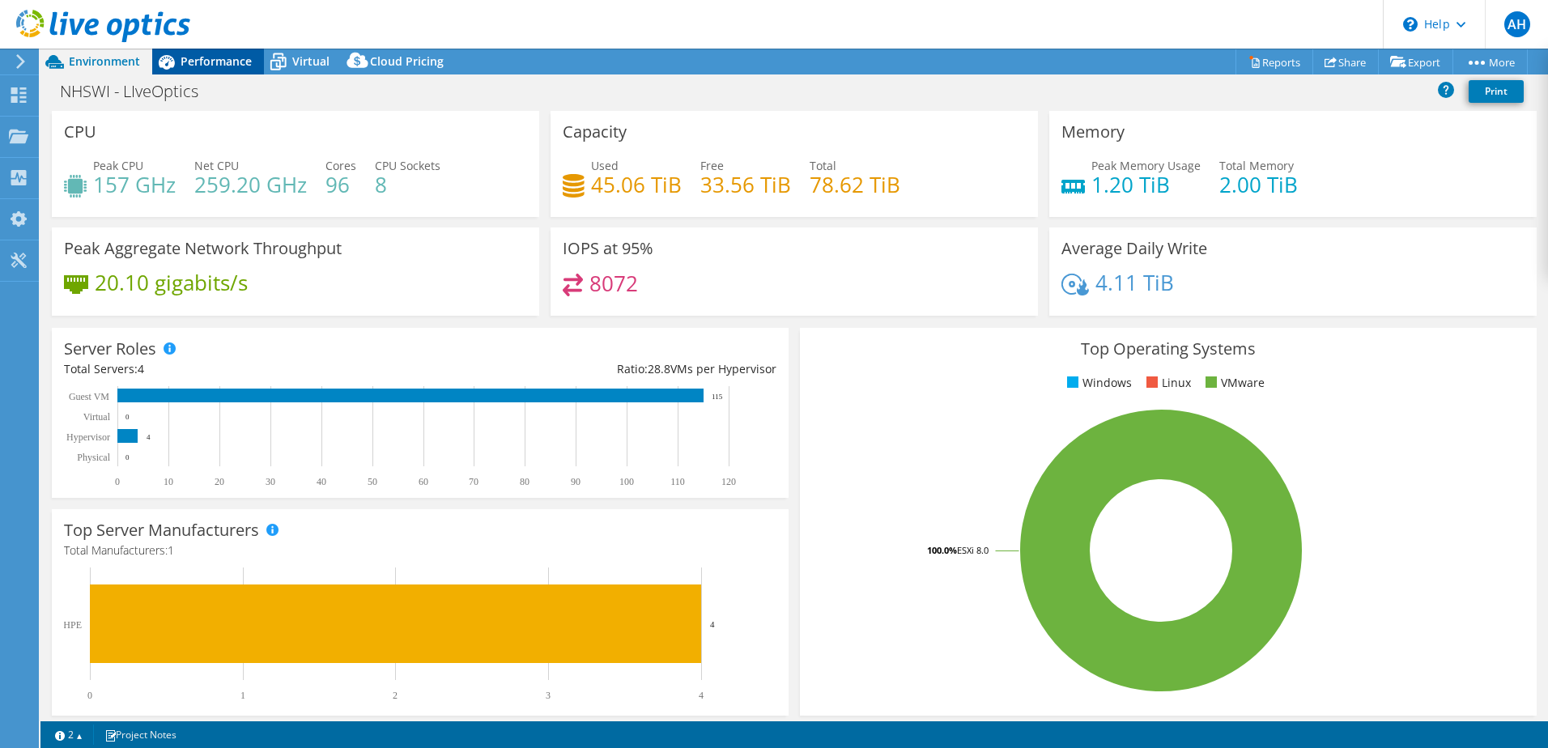
click at [224, 60] on span "Performance" at bounding box center [216, 60] width 71 height 15
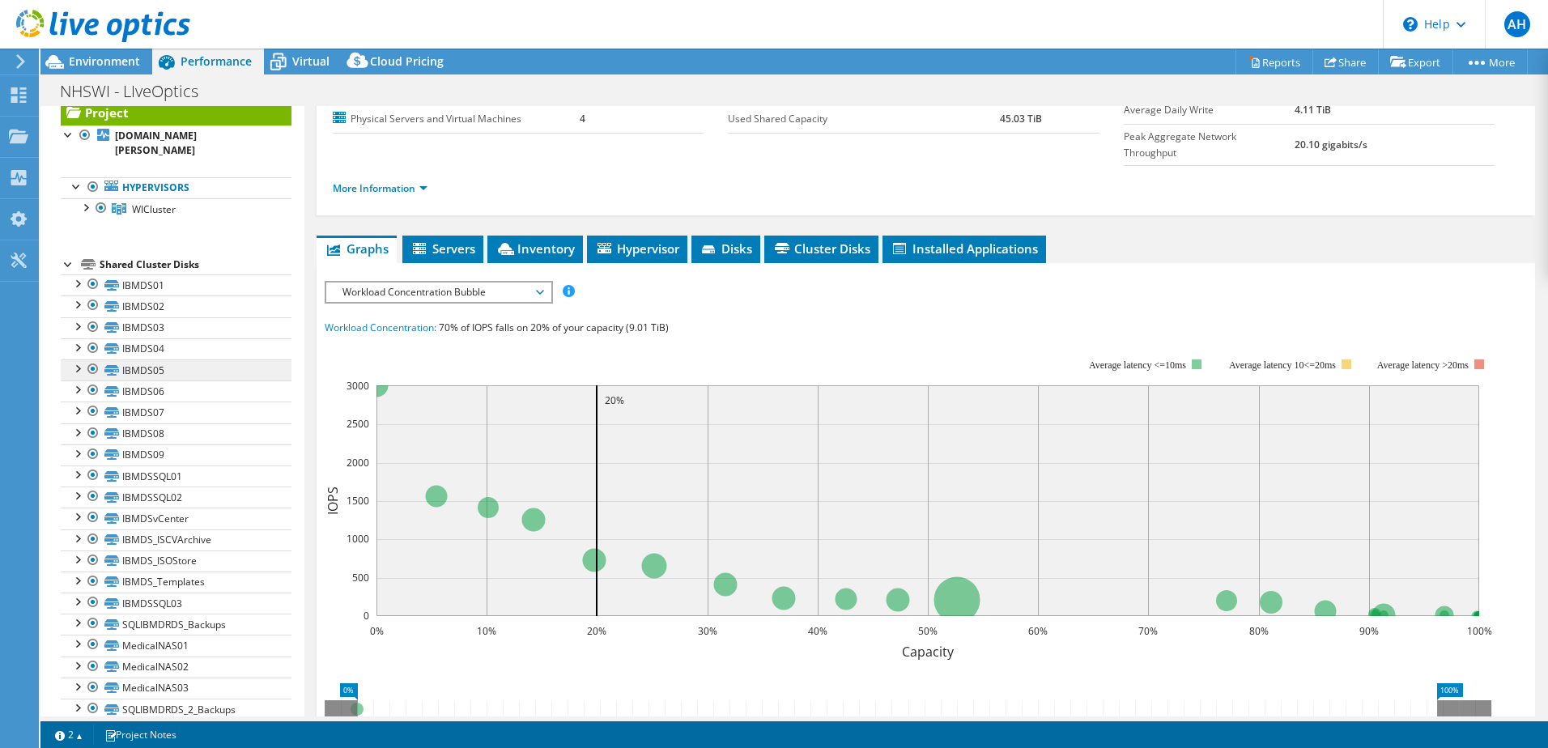
scroll to position [49, 0]
